Goal: Communication & Community: Ask a question

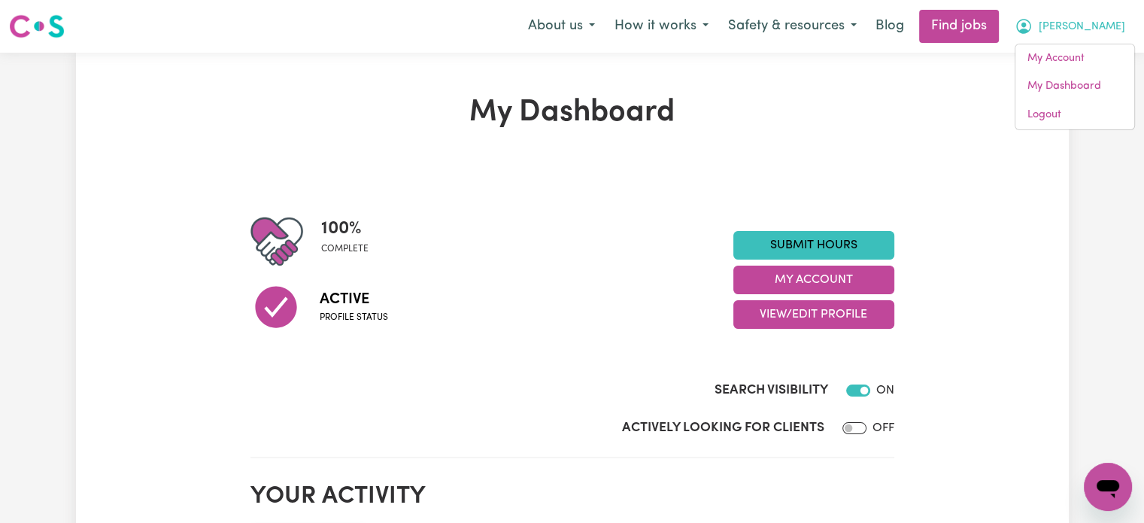
click at [1104, 24] on span "[PERSON_NAME]" at bounding box center [1082, 27] width 86 height 17
click at [1033, 25] on icon "My Account" at bounding box center [1023, 26] width 18 height 18
click at [1066, 62] on link "My Account" at bounding box center [1074, 58] width 119 height 29
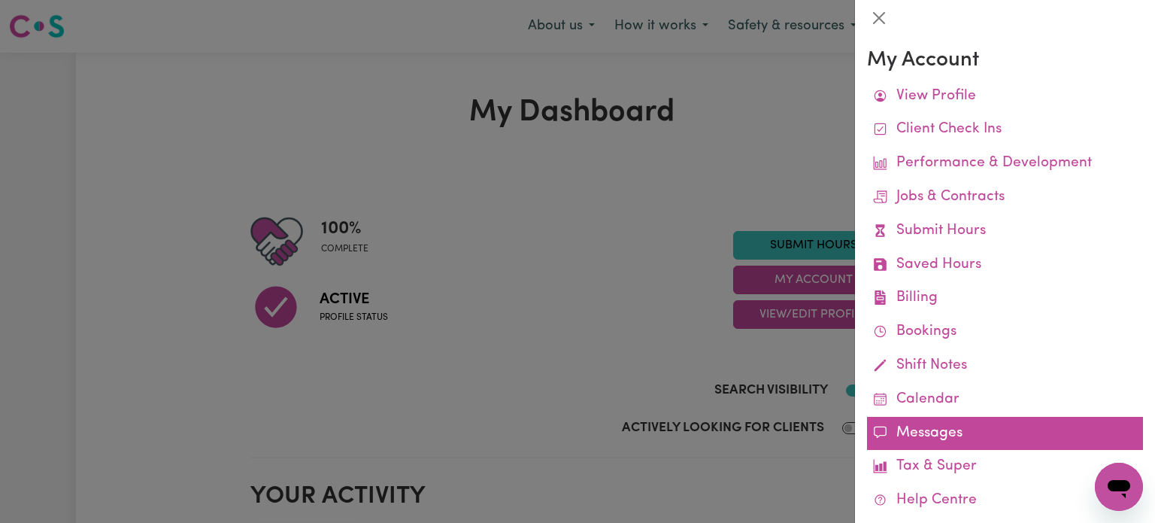
click at [934, 436] on link "Messages" at bounding box center [1005, 434] width 276 height 34
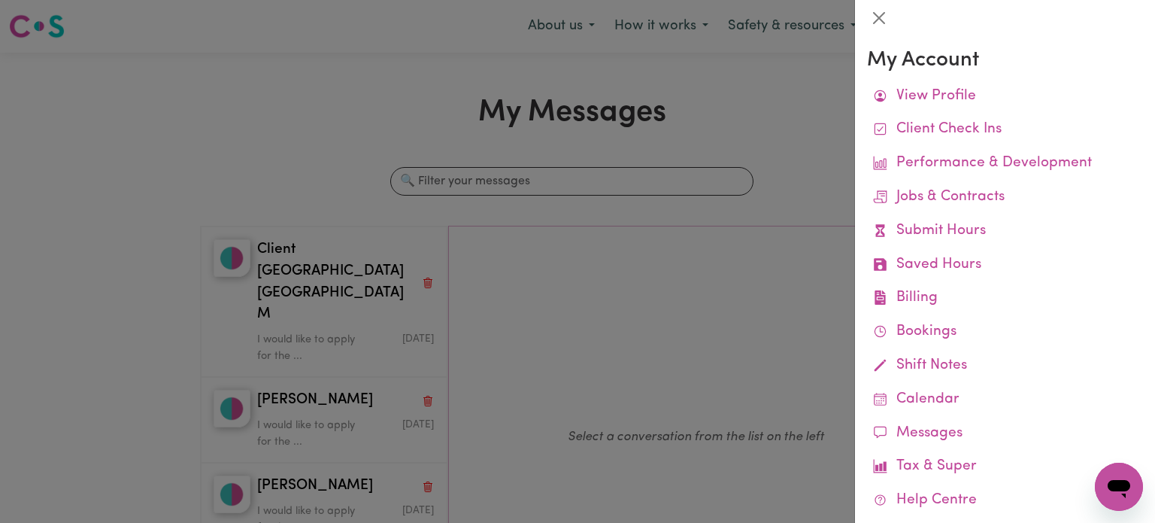
click at [295, 276] on div at bounding box center [577, 261] width 1155 height 523
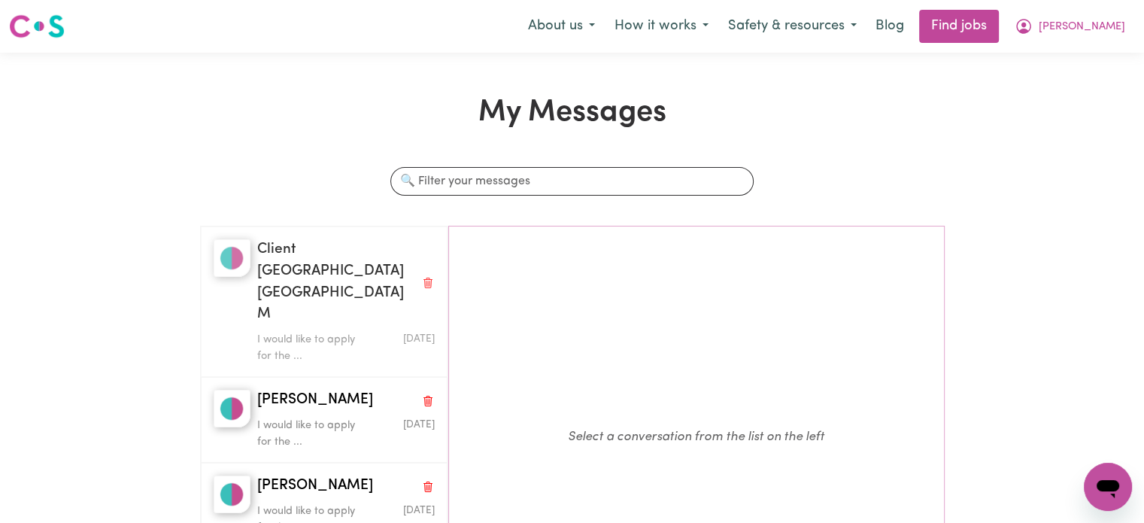
click at [295, 276] on span "Client [GEOGRAPHIC_DATA] [GEOGRAPHIC_DATA] M" at bounding box center [335, 282] width 157 height 86
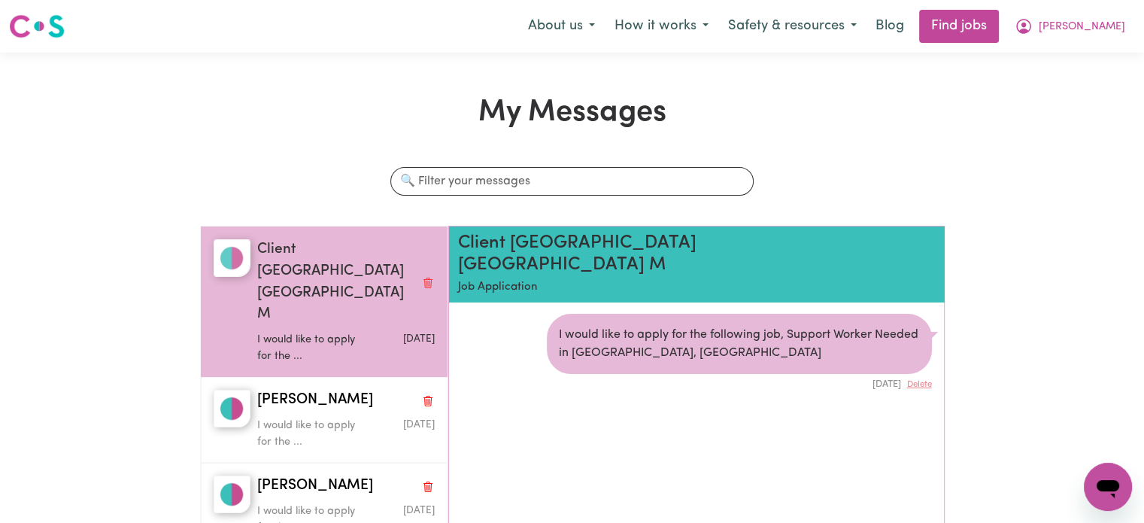
scroll to position [8, 0]
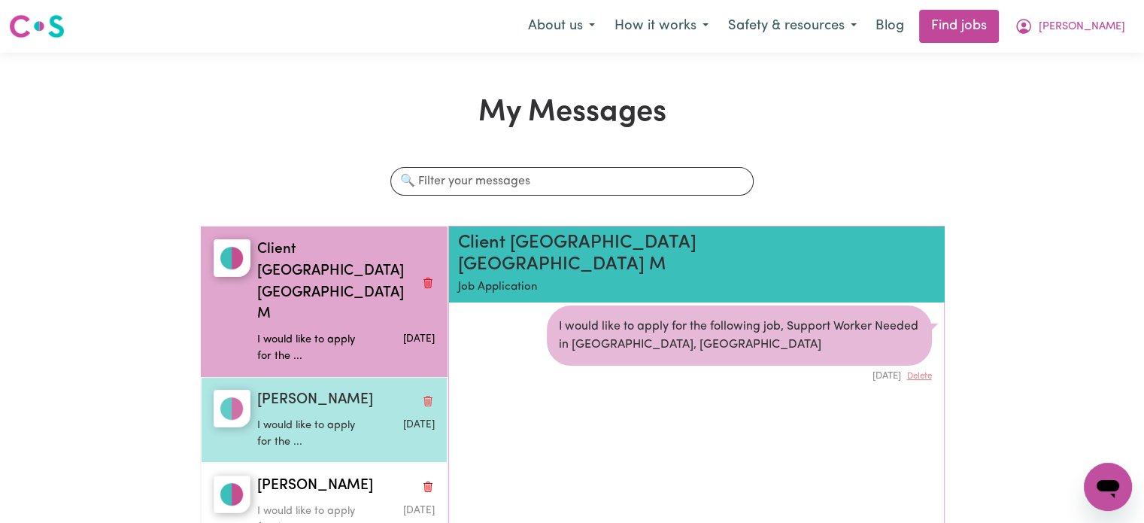
click at [293, 390] on span "[PERSON_NAME]" at bounding box center [315, 401] width 116 height 22
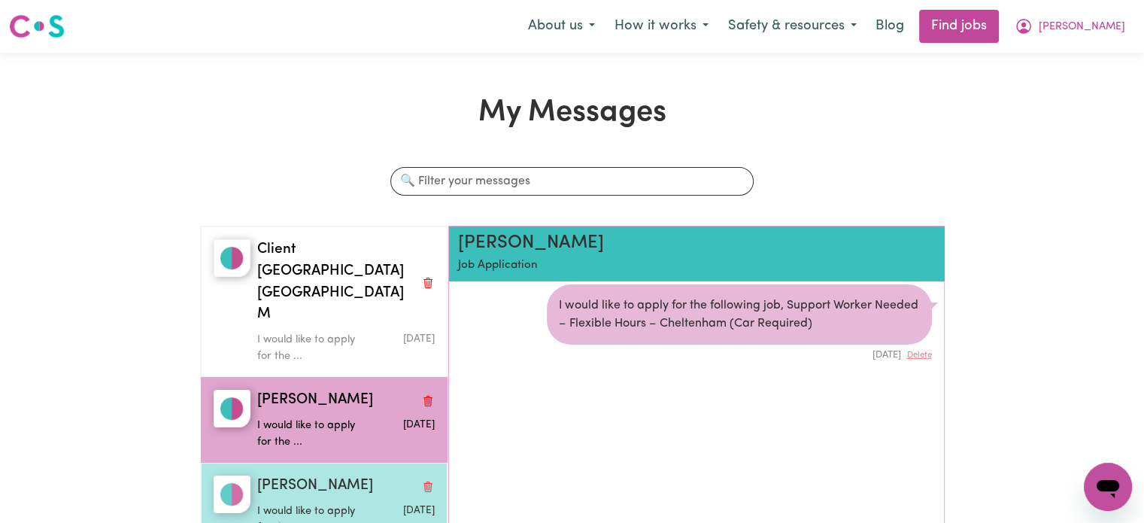
click at [296, 475] on span "[PERSON_NAME]" at bounding box center [315, 486] width 116 height 22
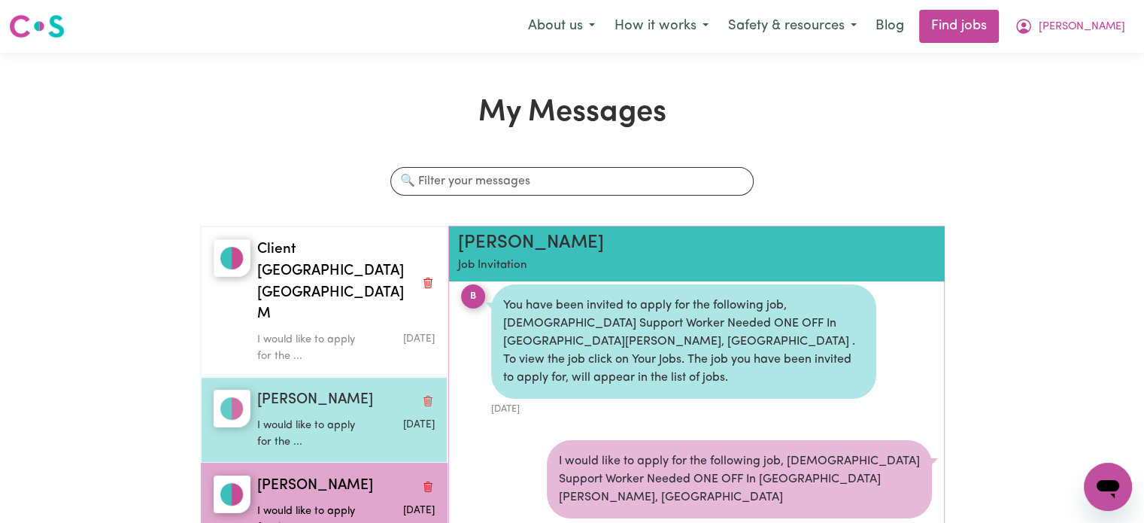
click at [298, 417] on p "I would like to apply for the ..." at bounding box center [316, 433] width 118 height 32
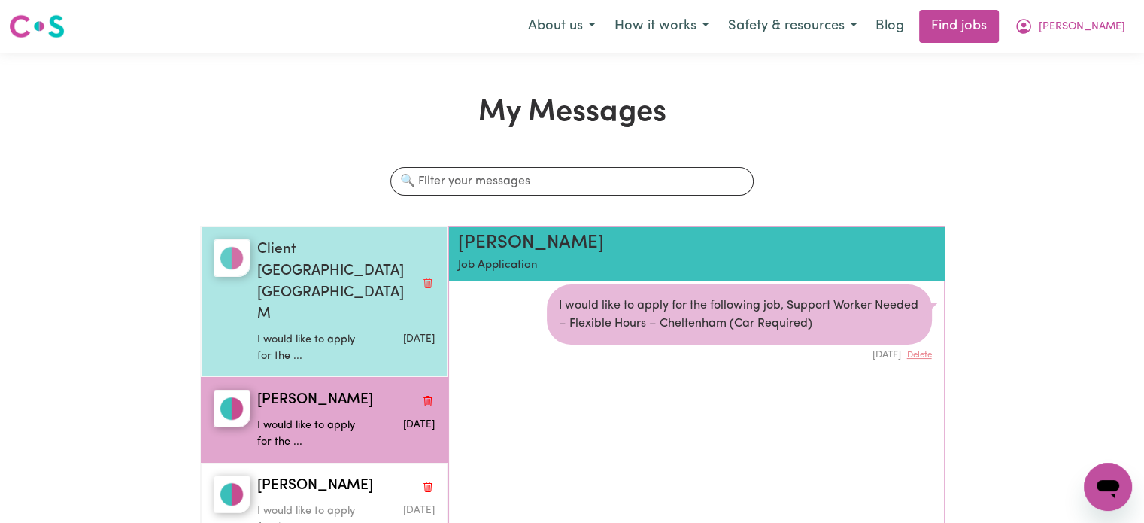
click at [312, 279] on span "Client [GEOGRAPHIC_DATA] [GEOGRAPHIC_DATA] M" at bounding box center [335, 282] width 157 height 86
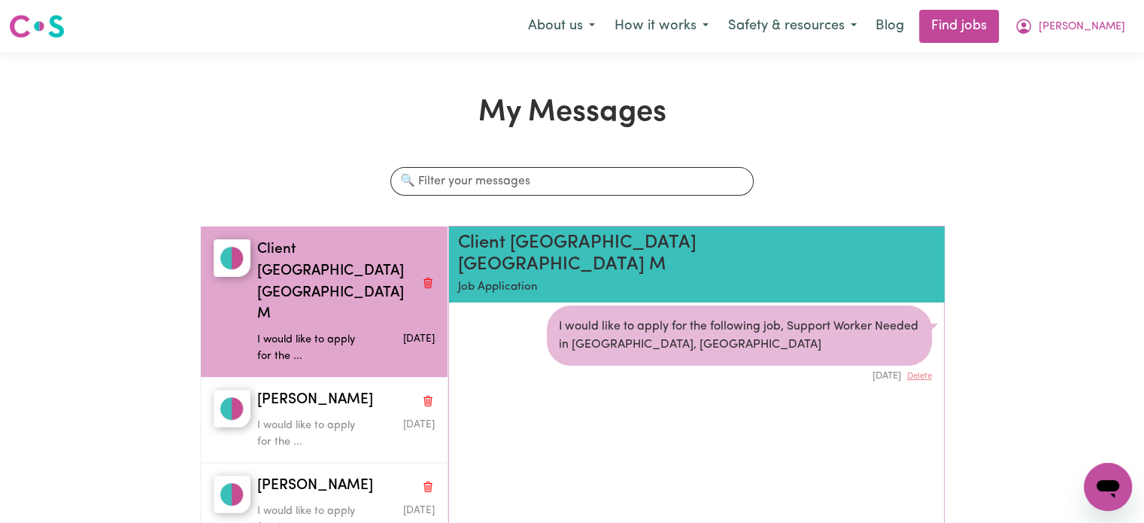
click at [314, 167] on div "Search conversations" at bounding box center [572, 196] width 763 height 59
